Goal: Information Seeking & Learning: Check status

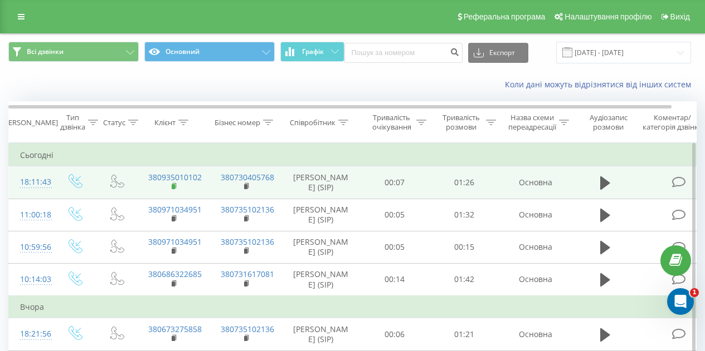
click at [174, 188] on icon at bounding box center [174, 185] width 4 height 5
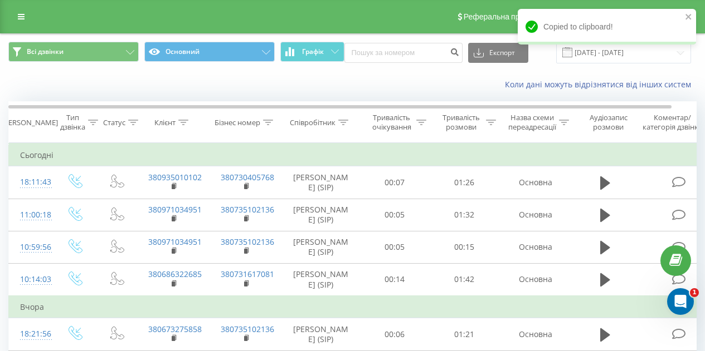
click at [394, 73] on div "Коли дані можуть відрізнятися вiд інших систем" at bounding box center [352, 84] width 703 height 27
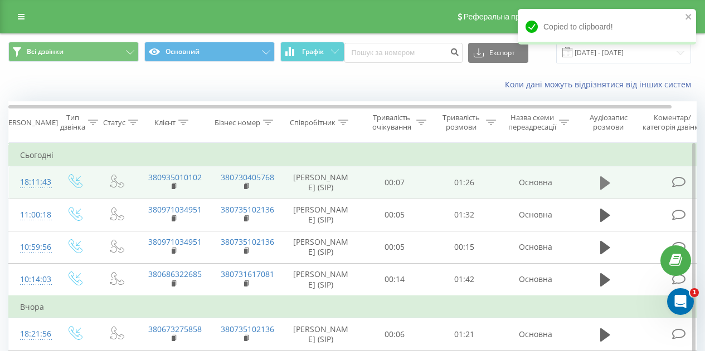
click at [603, 186] on icon at bounding box center [605, 183] width 10 height 13
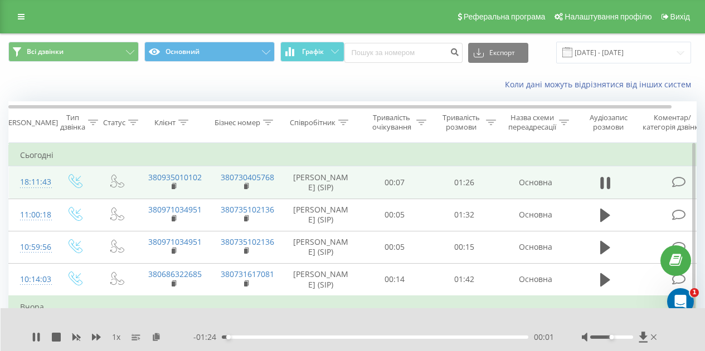
click at [254, 337] on div "00:01" at bounding box center [375, 337] width 306 height 3
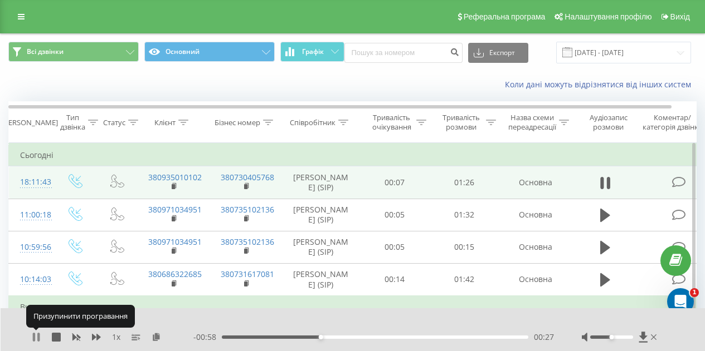
click at [35, 337] on icon at bounding box center [34, 337] width 2 height 9
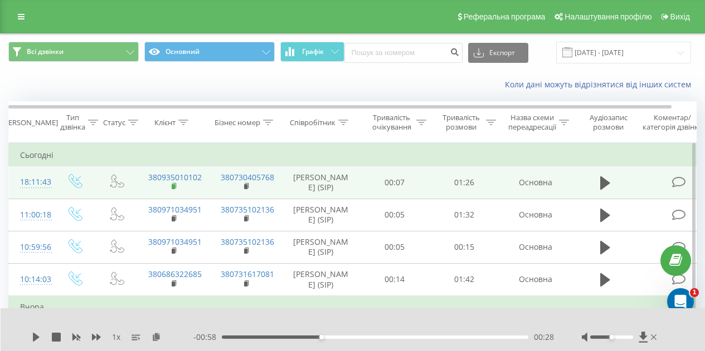
click at [175, 190] on icon at bounding box center [175, 187] width 6 height 8
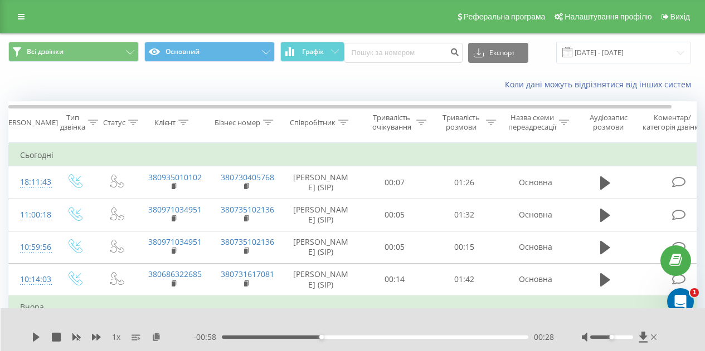
click at [429, 72] on div "Коли дані можуть відрізнятися вiд інших систем" at bounding box center [352, 84] width 703 height 27
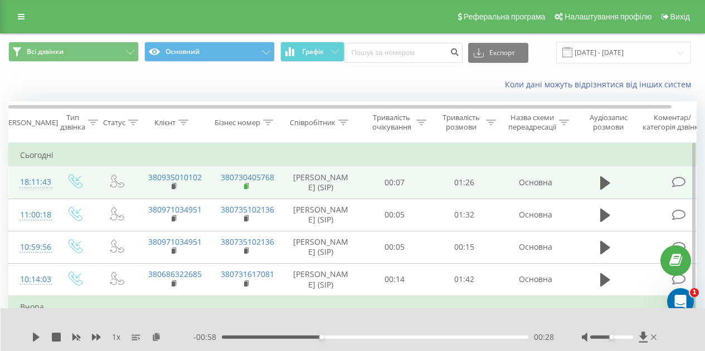
click at [244, 189] on rect at bounding box center [245, 186] width 3 height 5
